Goal: Task Accomplishment & Management: Manage account settings

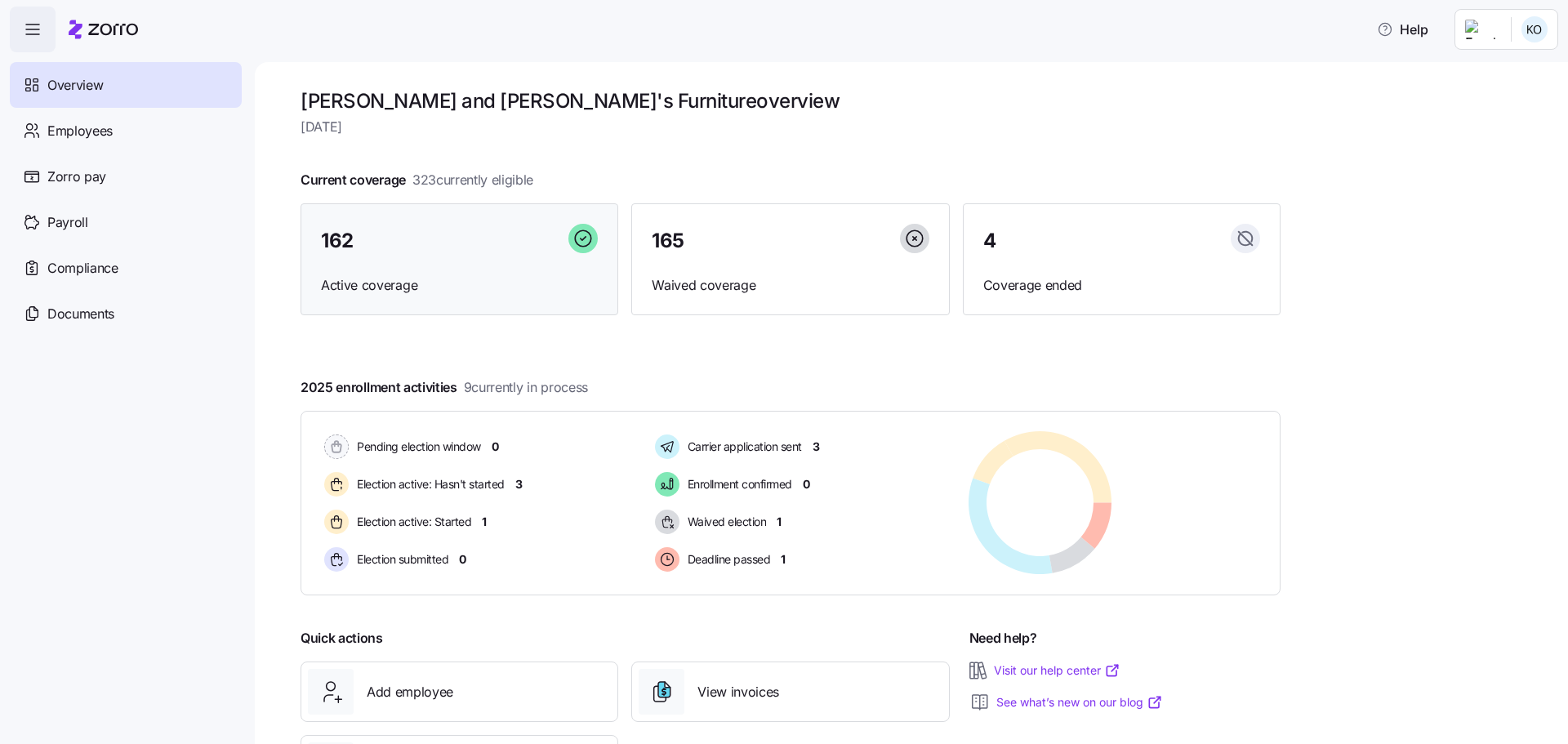
click at [429, 271] on div "162 Active coverage" at bounding box center [459, 259] width 318 height 112
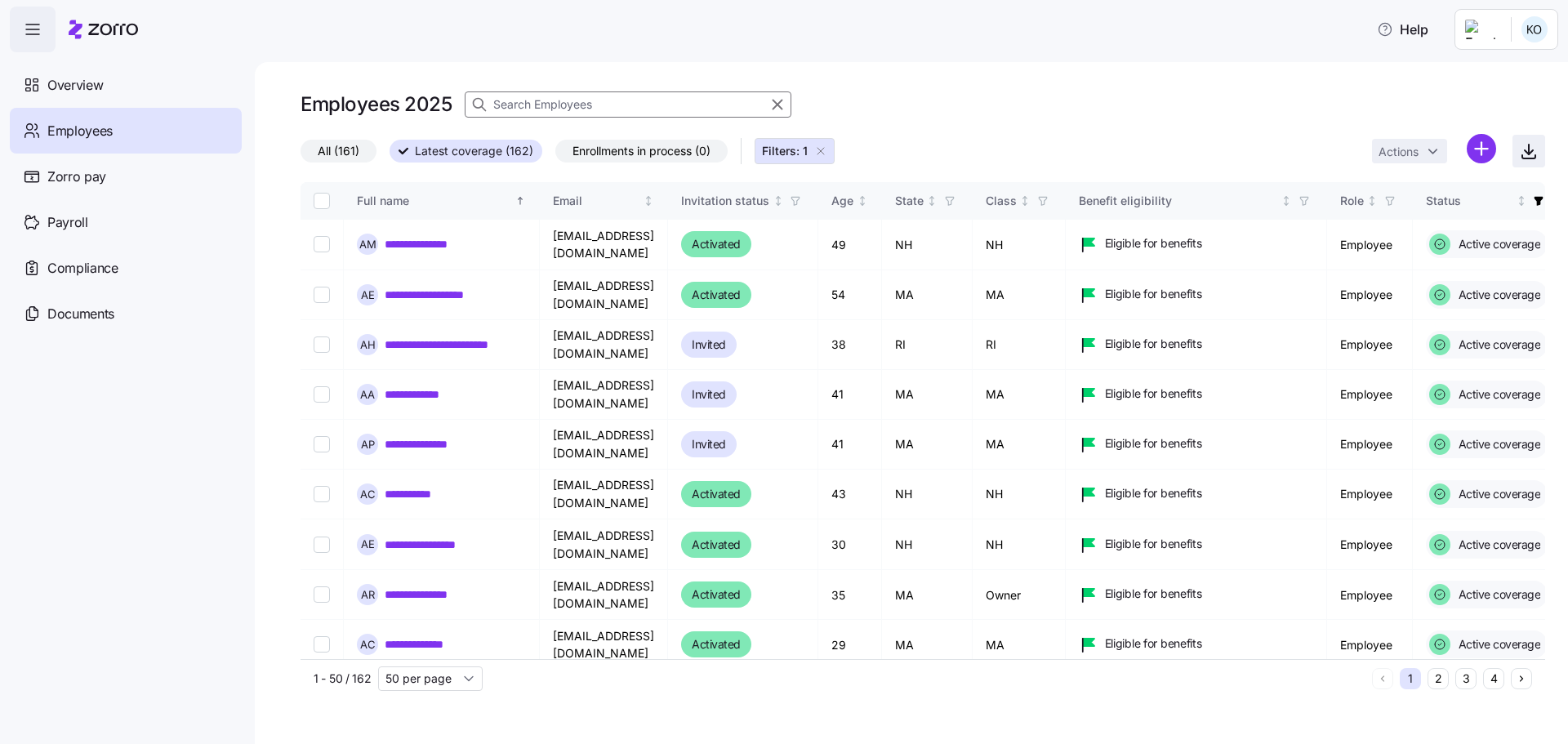
click at [1533, 149] on icon "button" at bounding box center [1530, 152] width 20 height 20
